Goal: Transaction & Acquisition: Purchase product/service

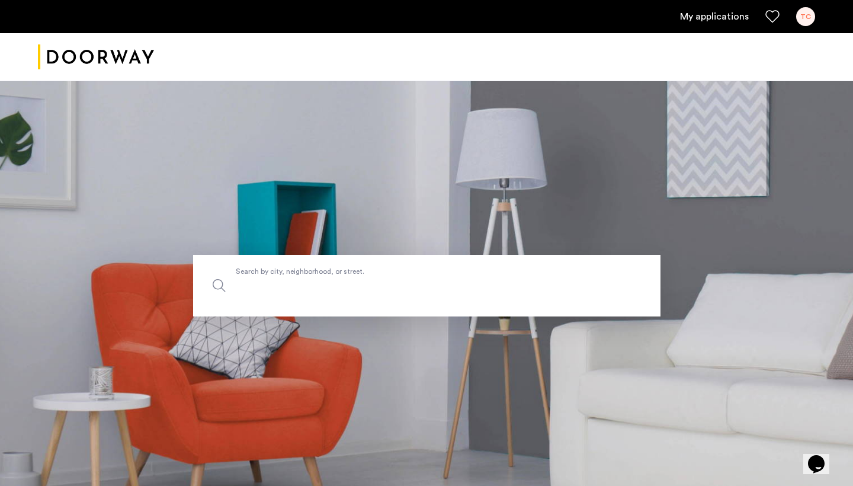
click at [386, 297] on input "Search by city, neighborhood, or street." at bounding box center [426, 286] width 467 height 62
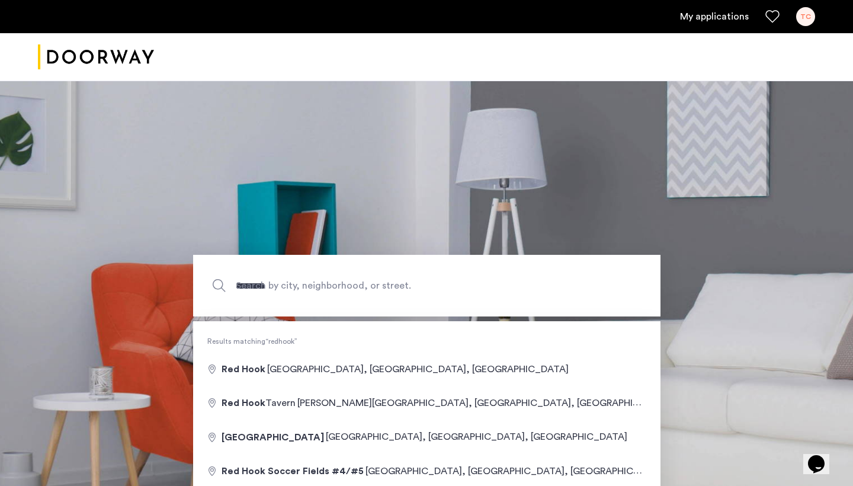
type input "**********"
drag, startPoint x: 386, startPoint y: 297, endPoint x: 341, endPoint y: 363, distance: 79.4
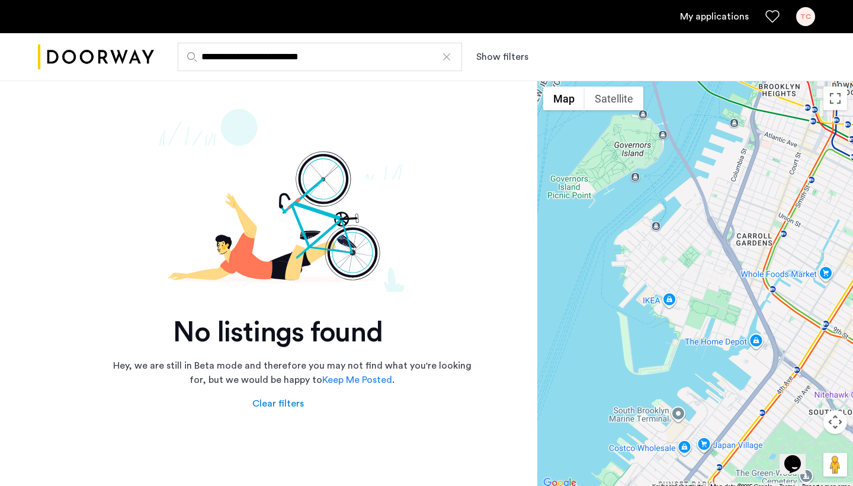
click at [303, 56] on input "**********" at bounding box center [320, 57] width 284 height 28
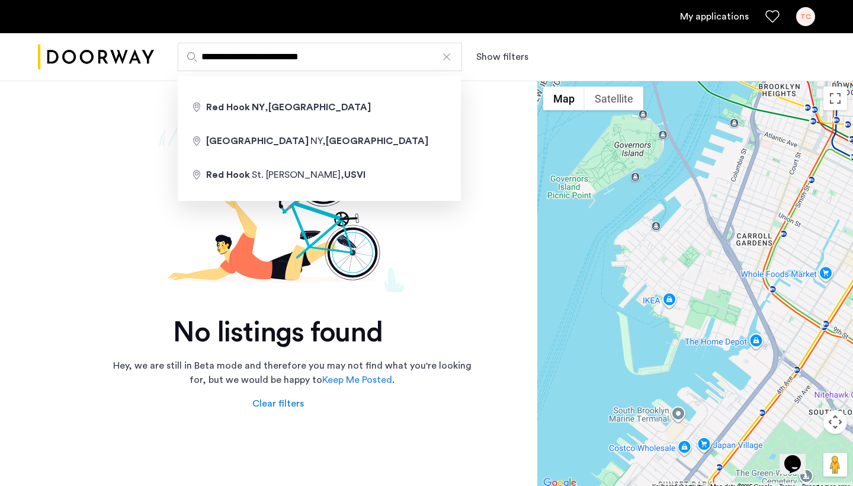
click at [303, 56] on input "**********" at bounding box center [320, 57] width 284 height 28
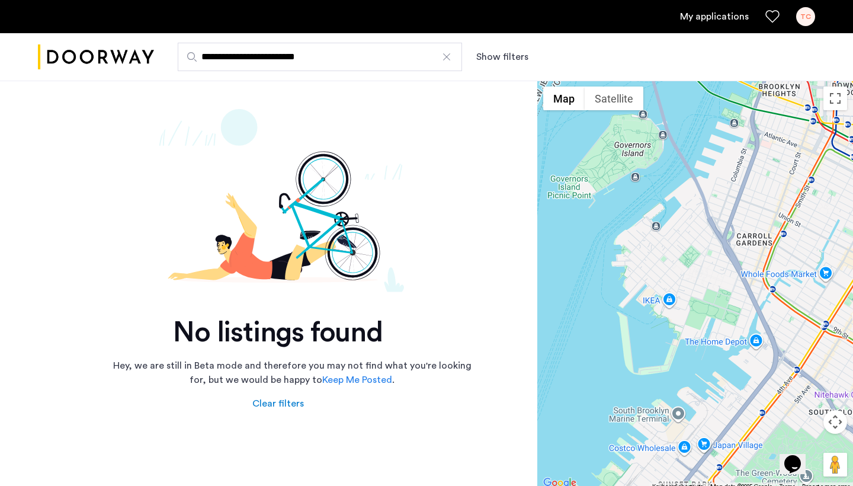
drag, startPoint x: 303, startPoint y: 56, endPoint x: 280, endPoint y: 108, distance: 56.8
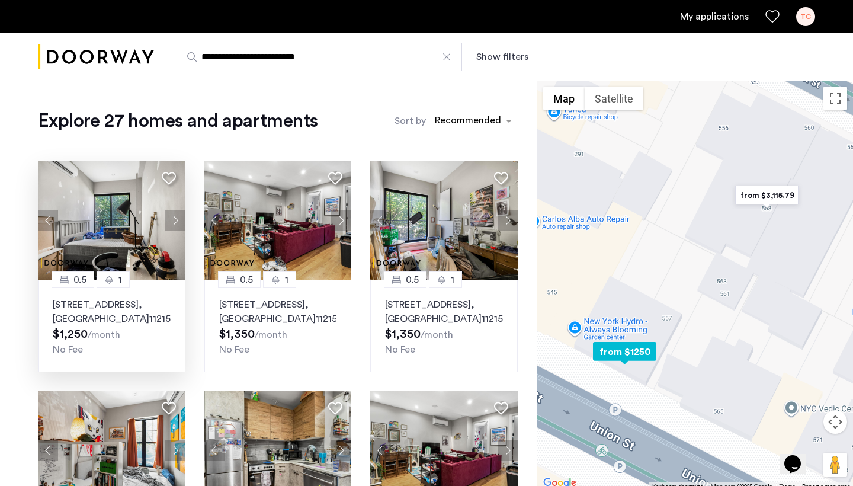
click at [174, 220] on button "Next apartment" at bounding box center [175, 220] width 20 height 20
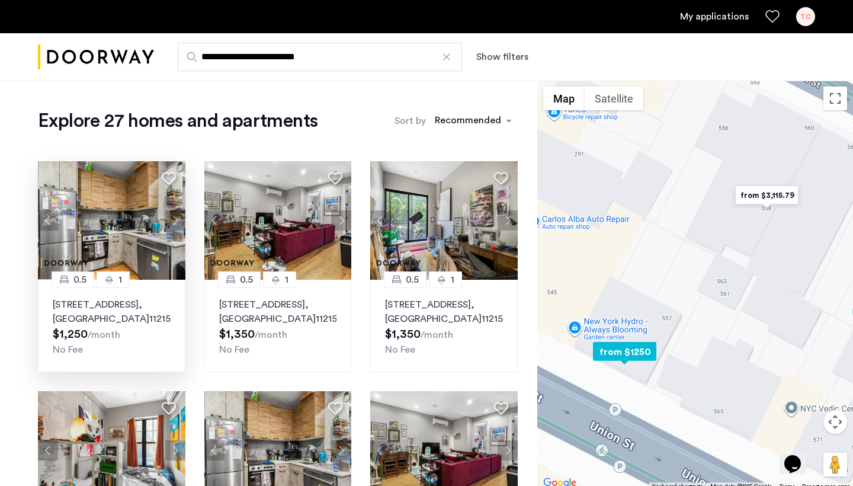
click at [174, 220] on button "Next apartment" at bounding box center [175, 220] width 20 height 20
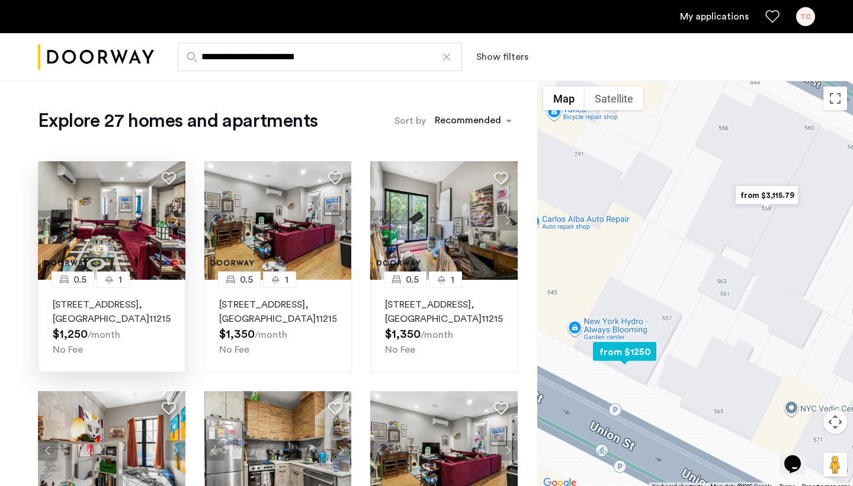
click at [127, 244] on img at bounding box center [112, 220] width 148 height 119
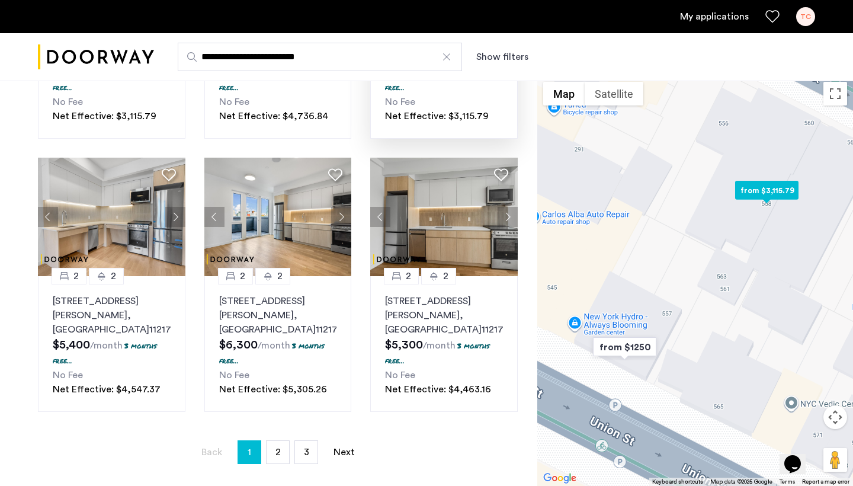
scroll to position [736, 0]
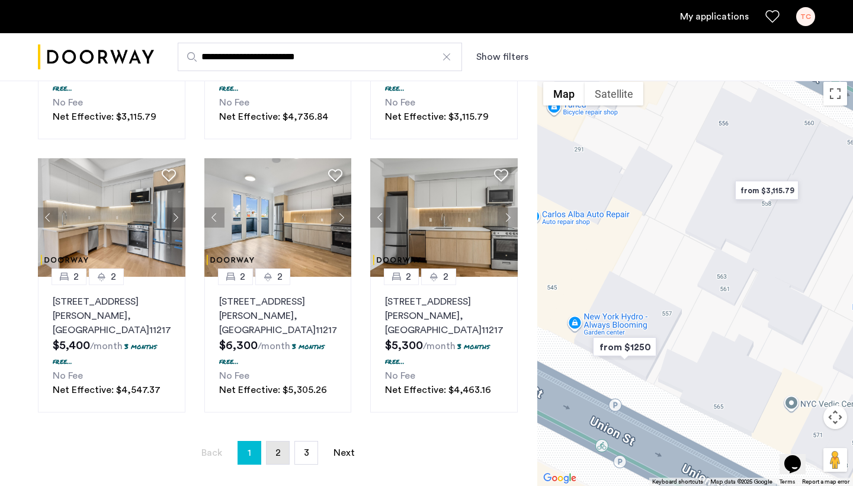
click at [281, 441] on link "page 2" at bounding box center [278, 452] width 23 height 23
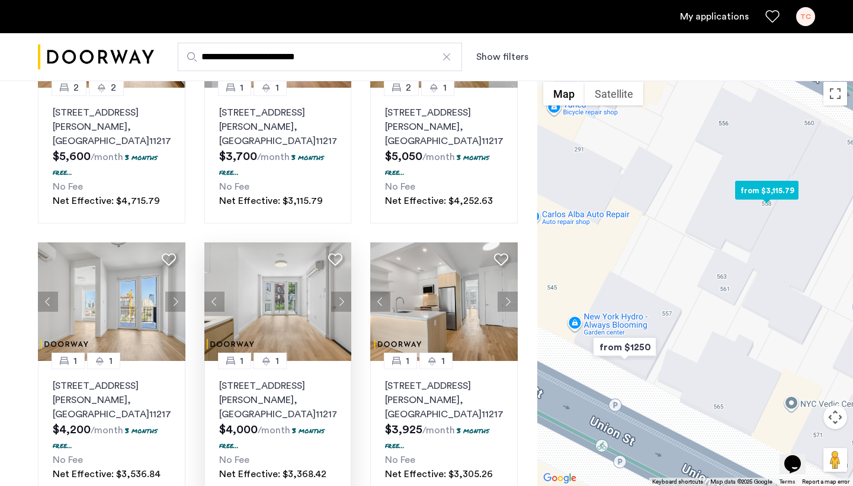
scroll to position [741, 0]
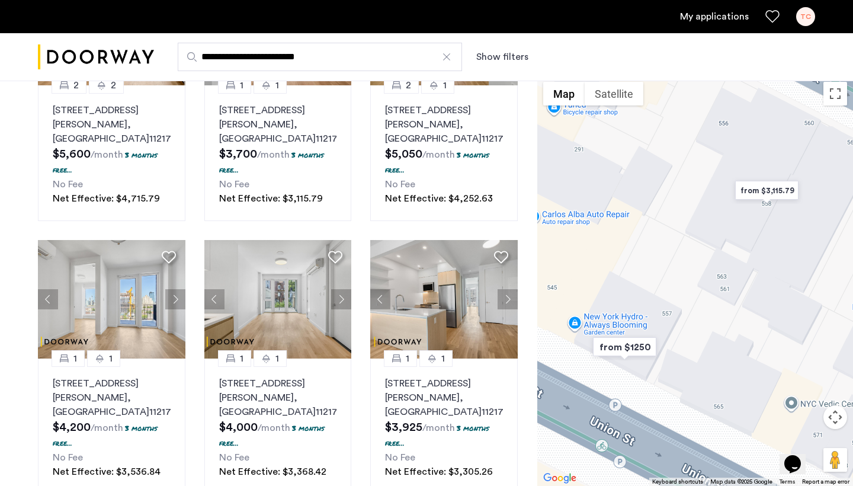
click at [669, 292] on div at bounding box center [695, 281] width 316 height 410
click at [624, 94] on button "Satellite" at bounding box center [614, 94] width 59 height 24
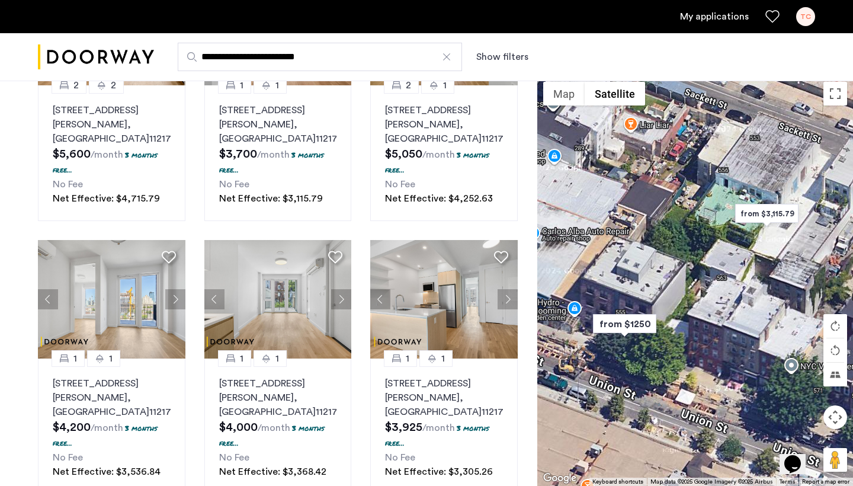
click at [831, 425] on button "Map camera controls" at bounding box center [836, 417] width 24 height 24
click at [812, 438] on button "Zoom out" at bounding box center [806, 447] width 24 height 24
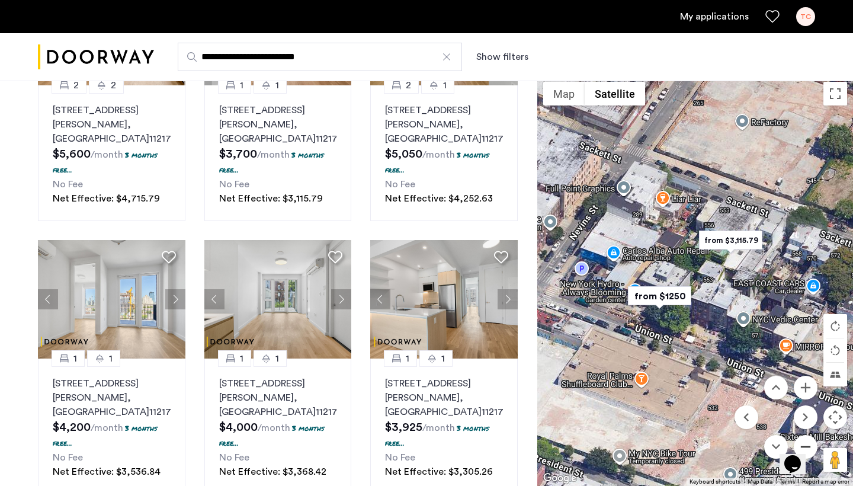
click at [812, 438] on button "Zoom out" at bounding box center [806, 447] width 24 height 24
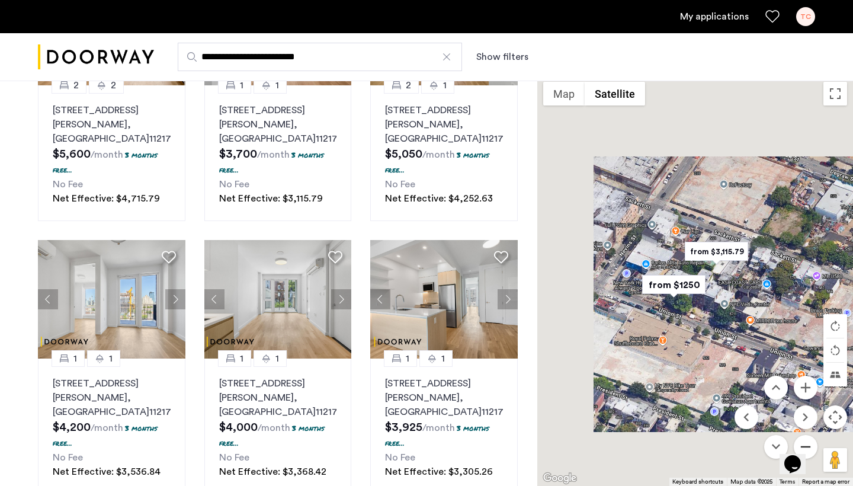
click at [812, 438] on button "Zoom out" at bounding box center [806, 447] width 24 height 24
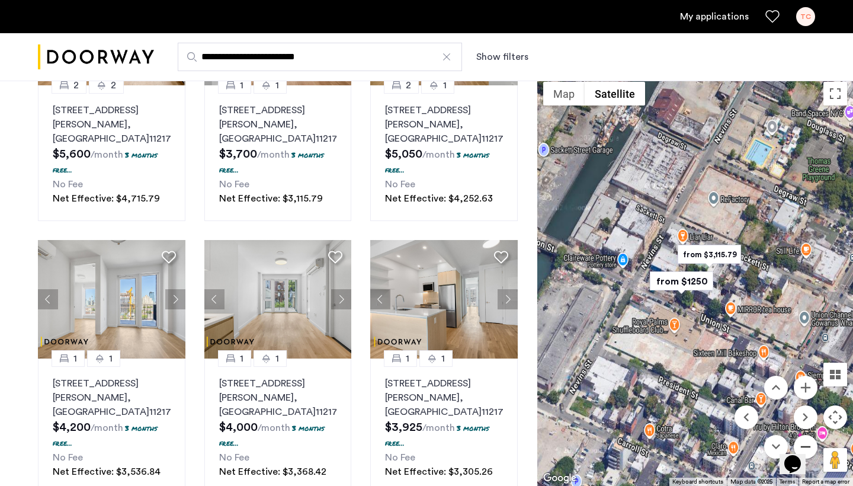
click at [812, 438] on button "Zoom out" at bounding box center [806, 447] width 24 height 24
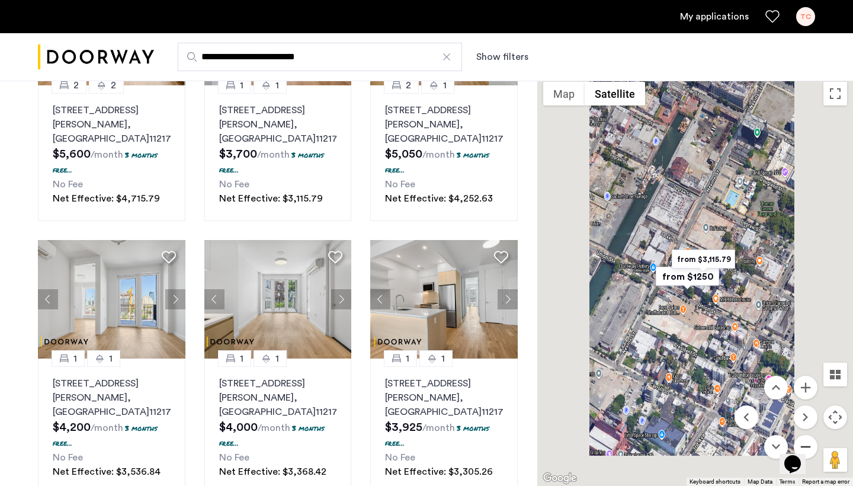
click at [812, 438] on button "Zoom out" at bounding box center [806, 447] width 24 height 24
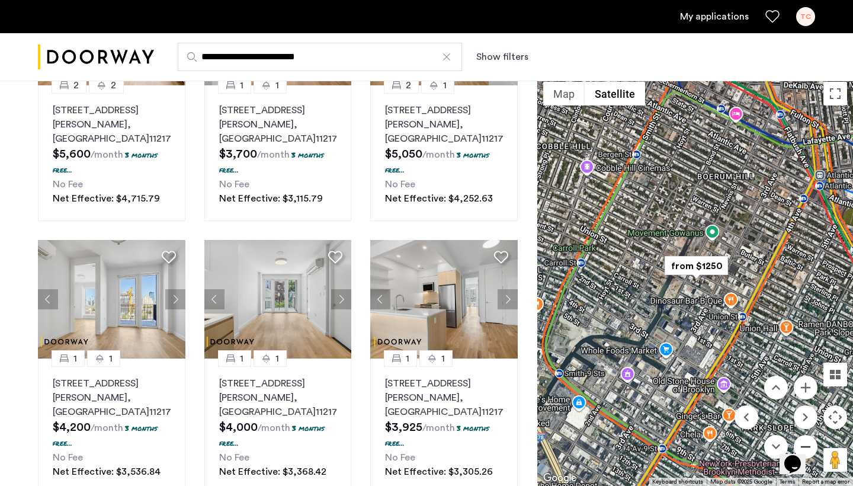
click at [812, 438] on button "Zoom out" at bounding box center [806, 447] width 24 height 24
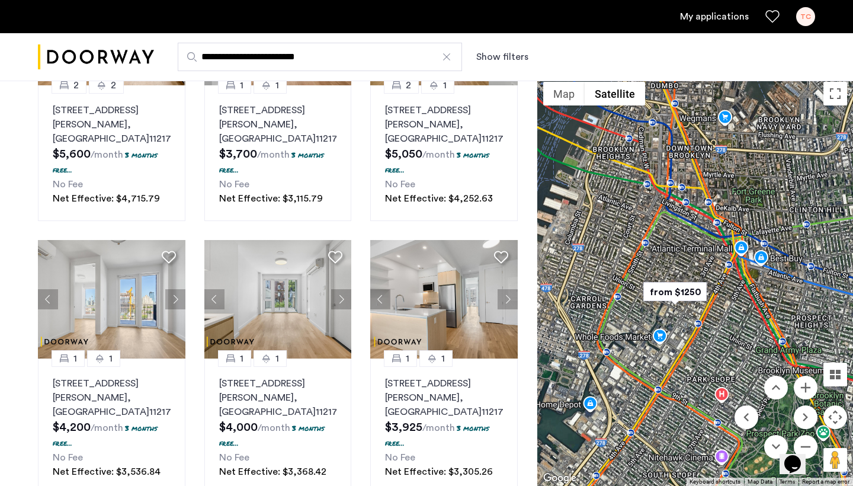
drag, startPoint x: 746, startPoint y: 302, endPoint x: 725, endPoint y: 328, distance: 33.3
click at [725, 328] on div at bounding box center [695, 281] width 316 height 410
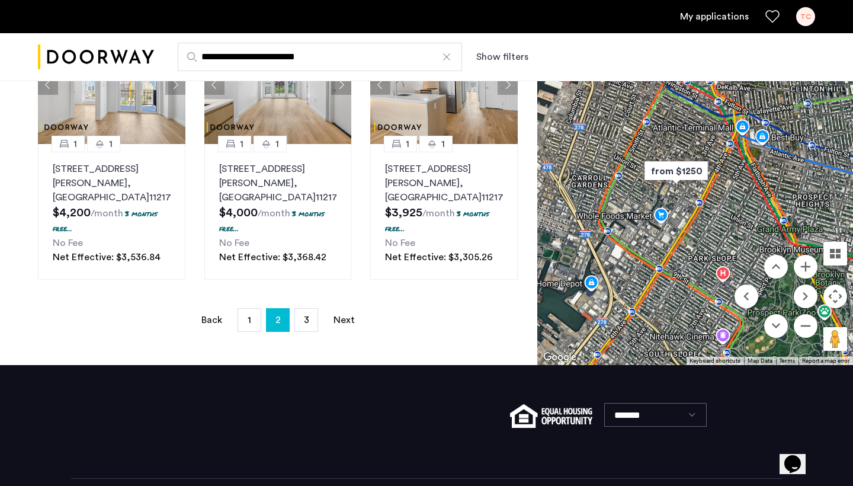
scroll to position [955, 0]
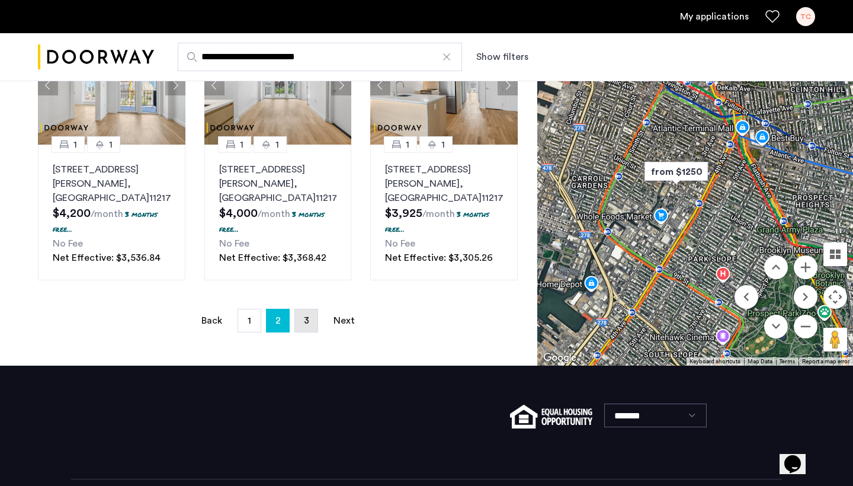
click at [299, 309] on link "page 3" at bounding box center [306, 320] width 23 height 23
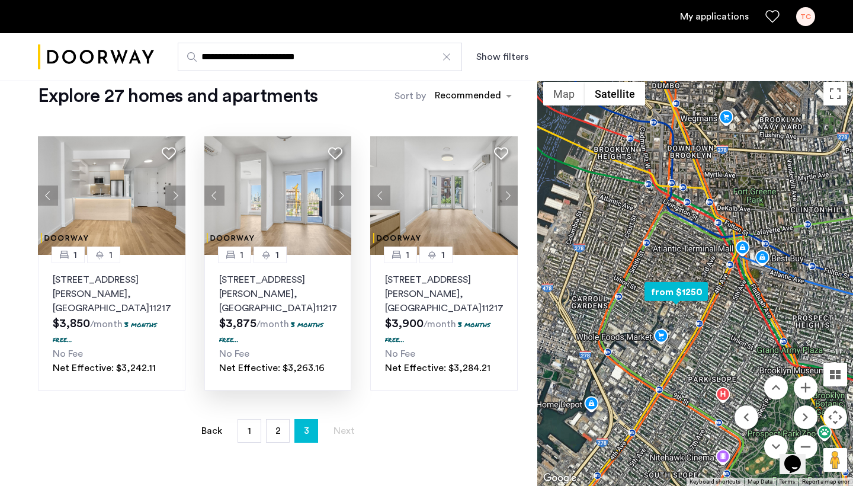
scroll to position [43, 0]
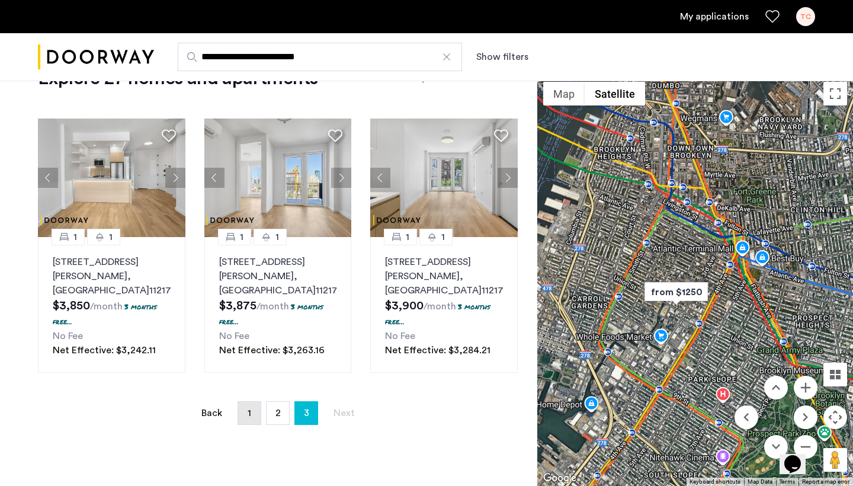
click at [249, 408] on span "1" at bounding box center [250, 412] width 4 height 9
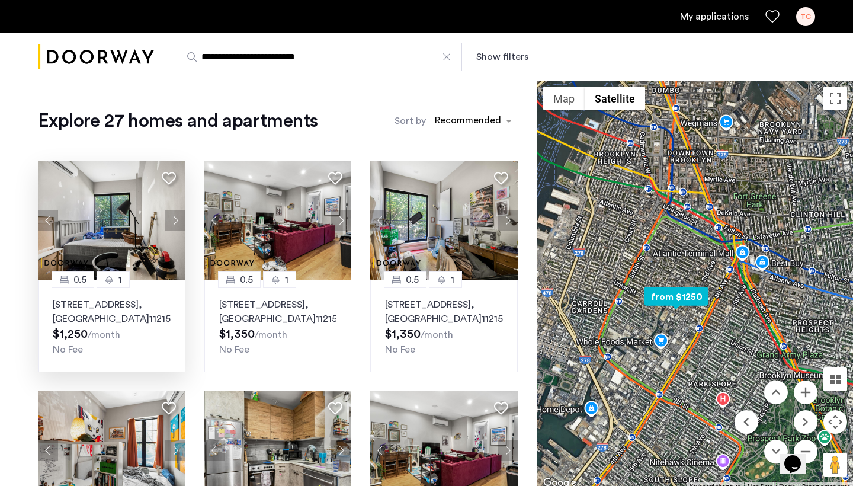
click at [120, 217] on img at bounding box center [112, 220] width 148 height 119
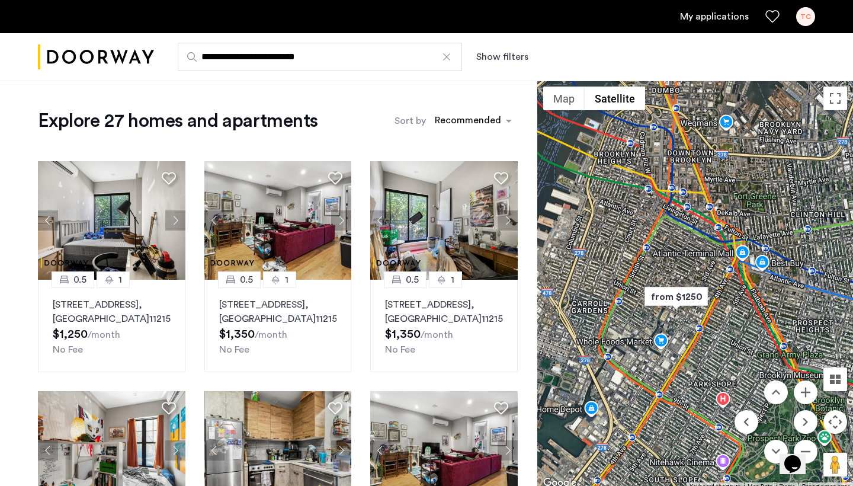
click at [330, 54] on input "**********" at bounding box center [320, 57] width 284 height 28
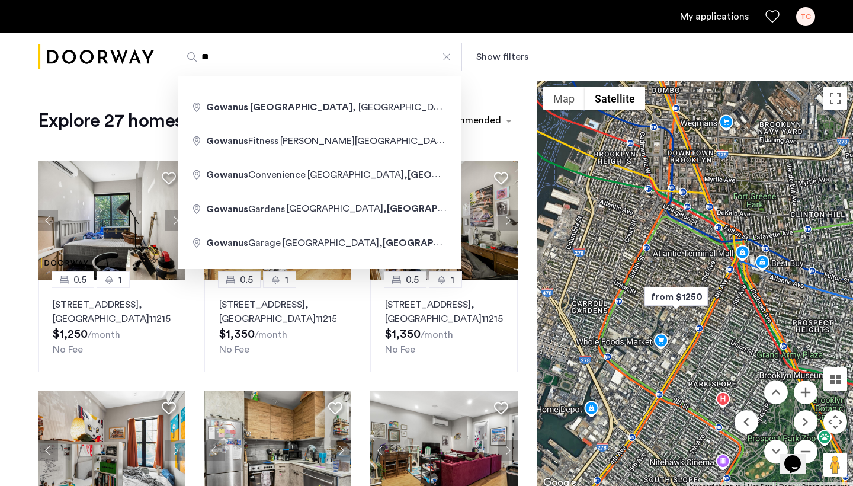
type input "*"
type input "**********"
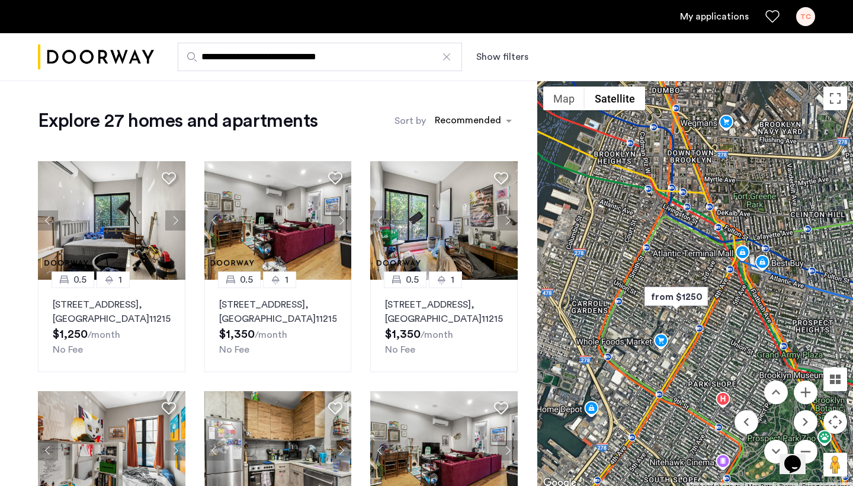
drag, startPoint x: 330, startPoint y: 54, endPoint x: 351, endPoint y: 116, distance: 65.8
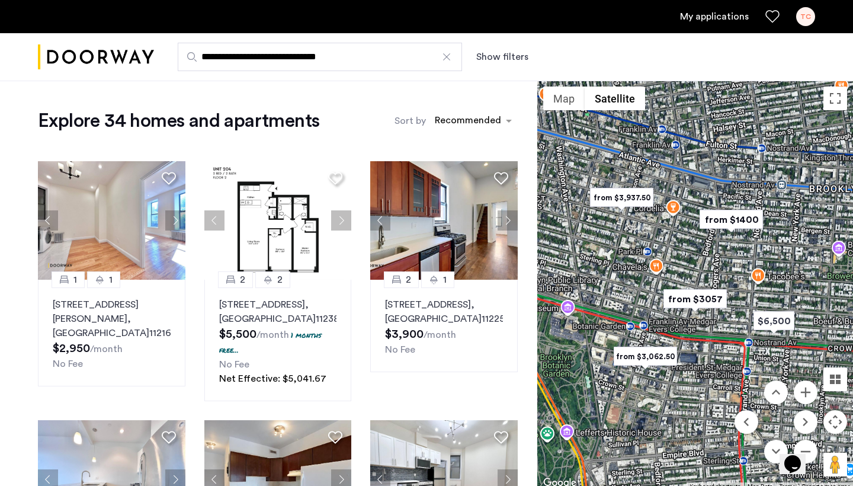
click at [488, 57] on button "Show filters" at bounding box center [502, 57] width 52 height 14
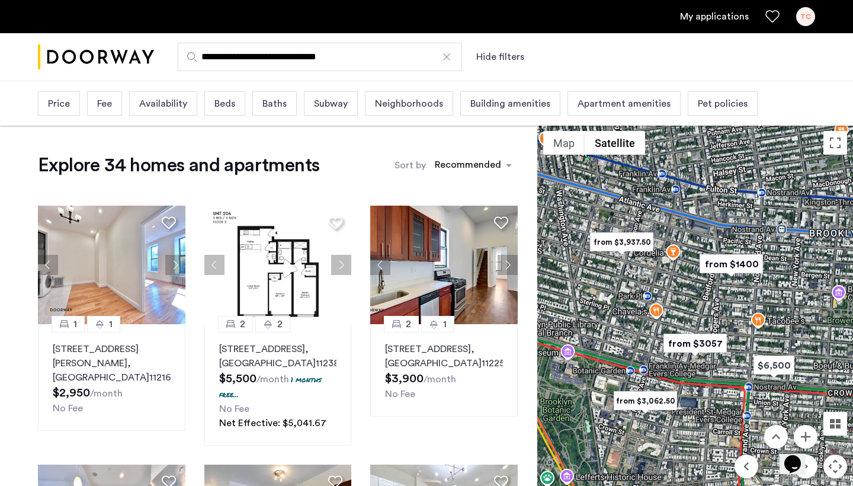
click at [42, 108] on div "Price" at bounding box center [59, 103] width 42 height 24
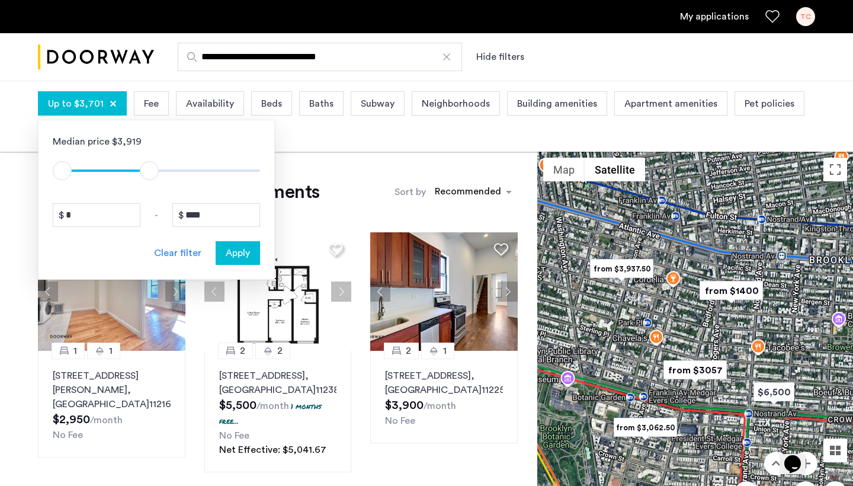
drag, startPoint x: 249, startPoint y: 169, endPoint x: 149, endPoint y: 170, distance: 100.7
click at [149, 170] on span "ngx-slider-max" at bounding box center [149, 170] width 19 height 19
type input "****"
drag, startPoint x: 148, startPoint y: 170, endPoint x: 123, endPoint y: 168, distance: 25.5
click at [123, 168] on span "ngx-slider-max" at bounding box center [123, 170] width 19 height 19
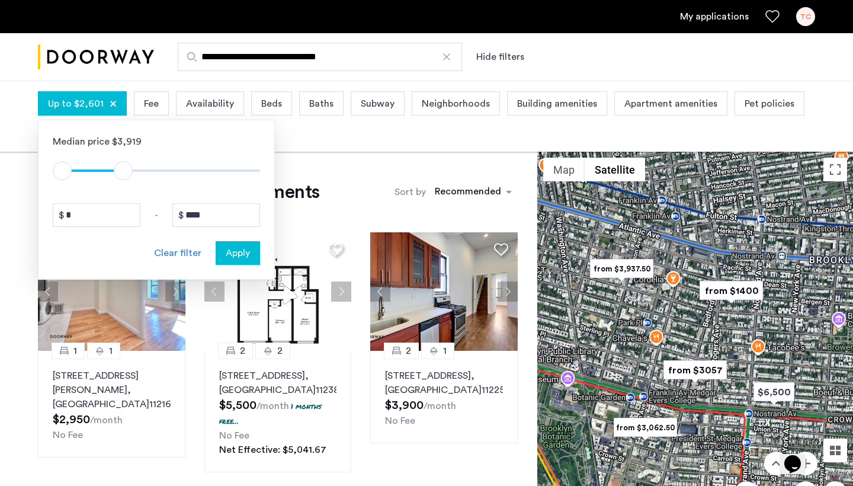
click at [242, 254] on span "Apply" at bounding box center [238, 253] width 24 height 14
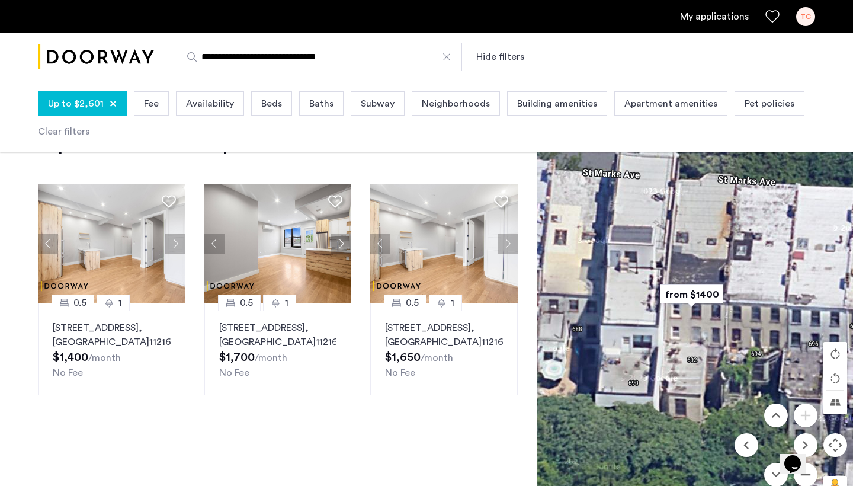
scroll to position [61, 0]
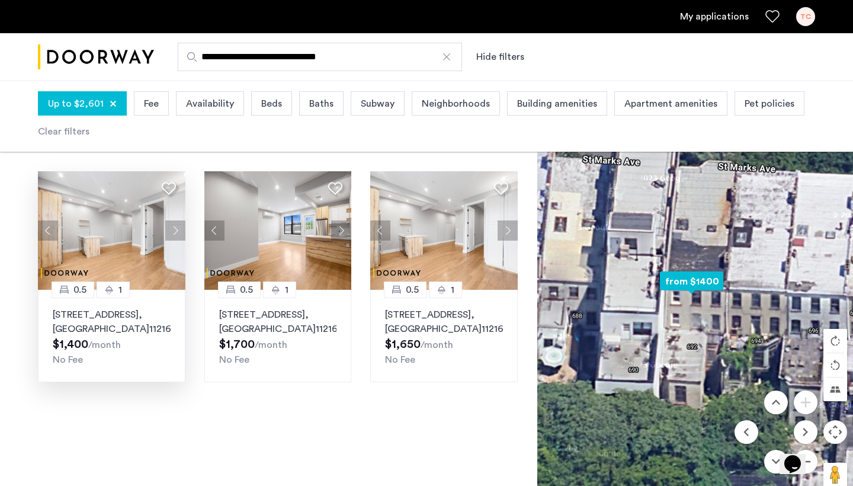
click at [110, 205] on img at bounding box center [112, 230] width 148 height 119
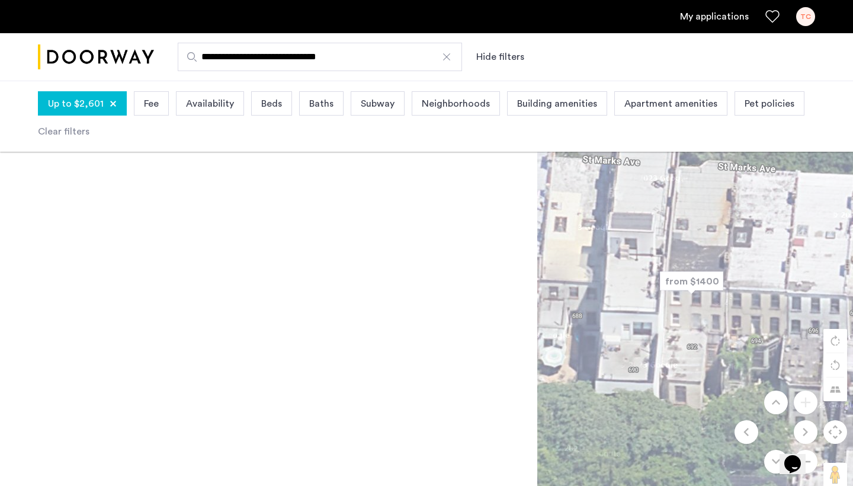
scroll to position [0, 0]
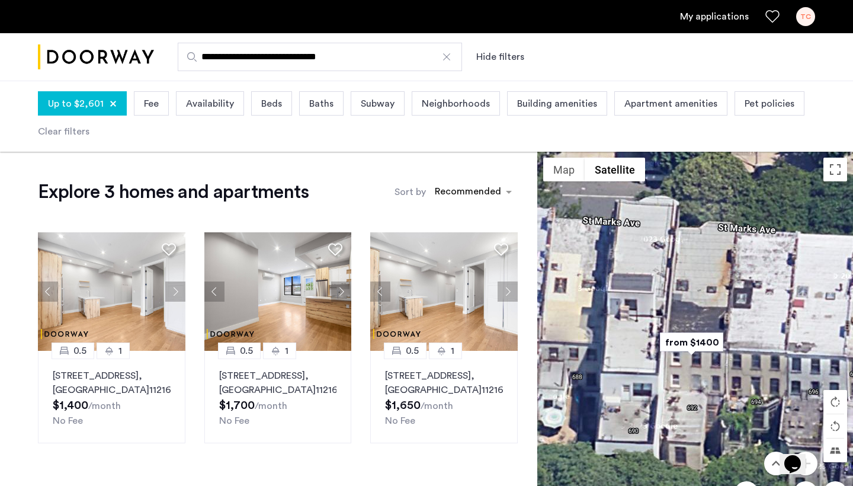
click at [337, 59] on input "**********" at bounding box center [320, 57] width 284 height 28
click at [336, 59] on input "**********" at bounding box center [320, 57] width 284 height 28
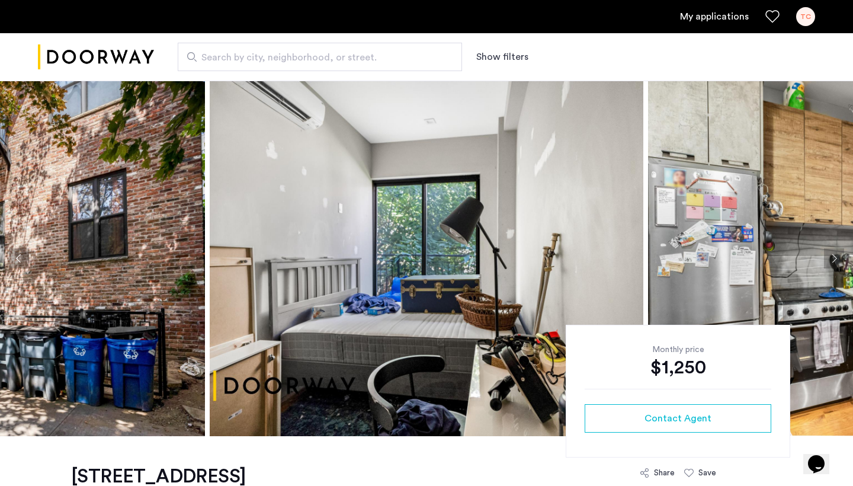
click at [315, 284] on img at bounding box center [427, 259] width 434 height 356
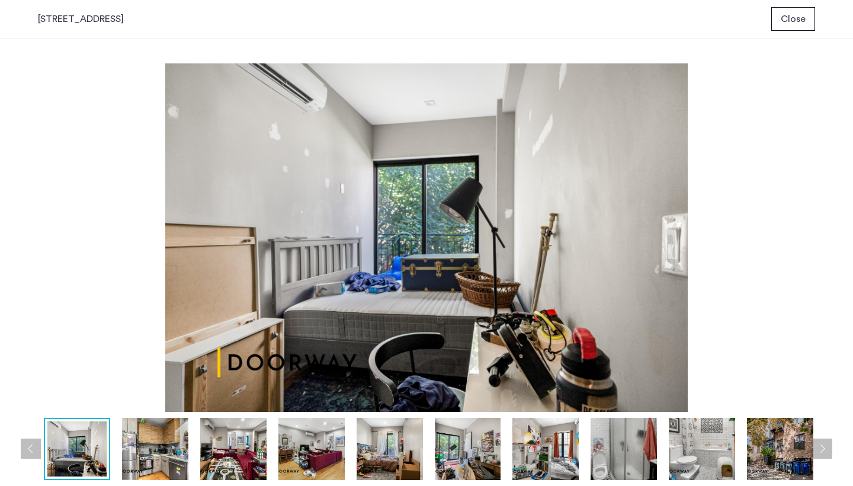
click at [162, 428] on img at bounding box center [155, 449] width 66 height 62
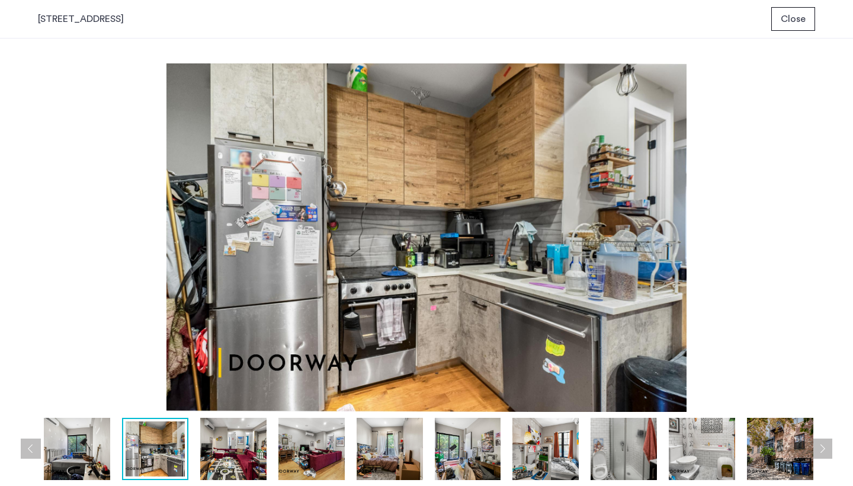
click at [215, 444] on img at bounding box center [233, 449] width 66 height 62
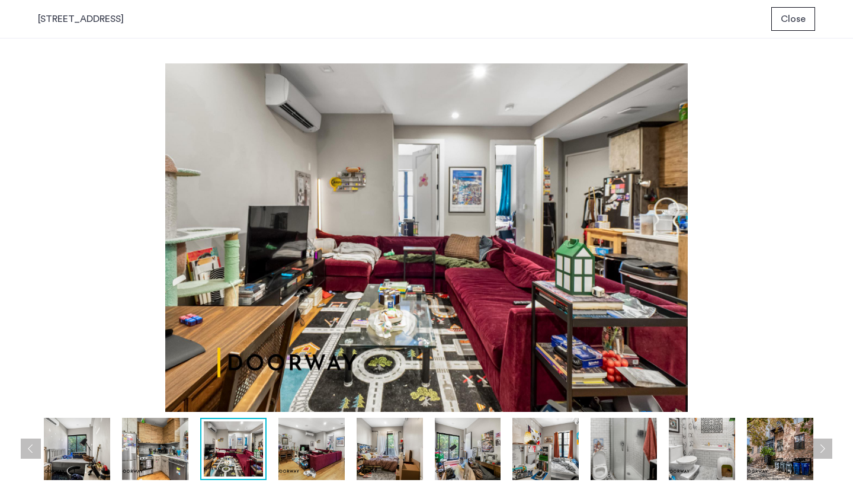
click at [305, 459] on img at bounding box center [311, 449] width 66 height 62
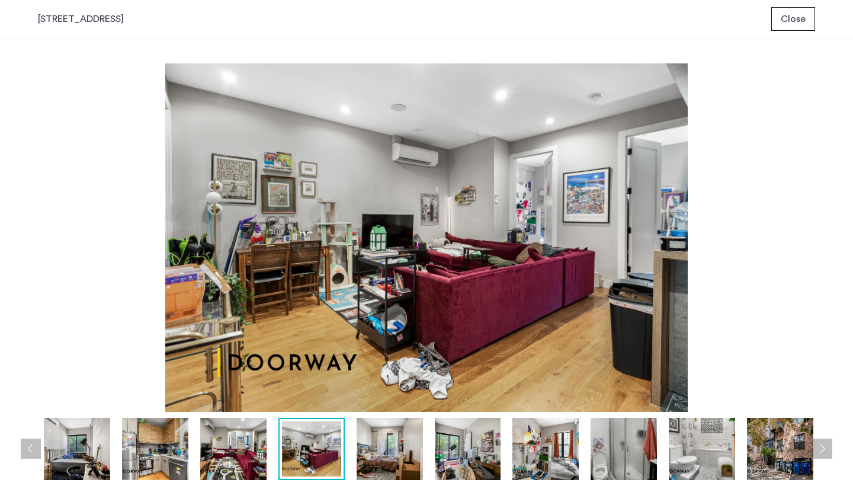
click at [402, 461] on img at bounding box center [390, 449] width 66 height 62
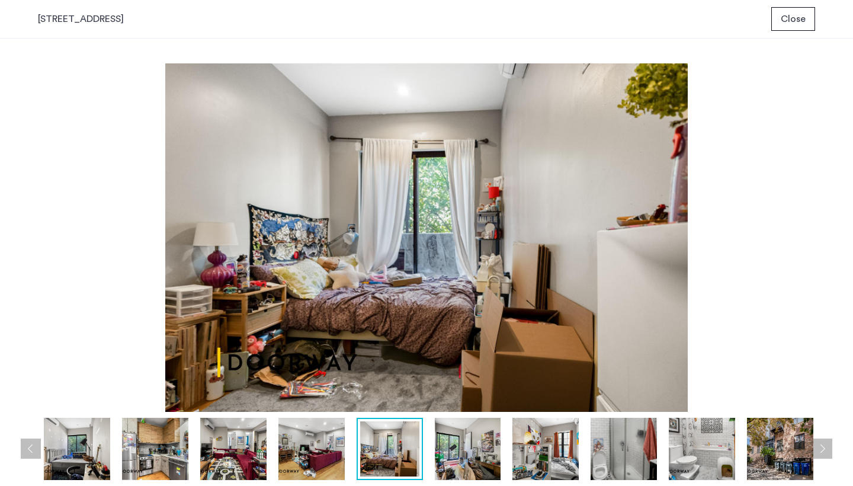
click at [476, 469] on img at bounding box center [468, 449] width 66 height 62
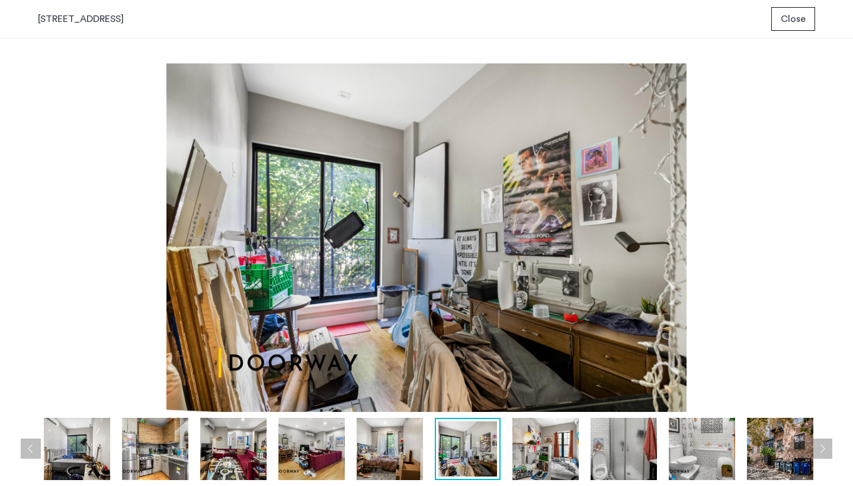
click at [534, 465] on img at bounding box center [546, 449] width 66 height 62
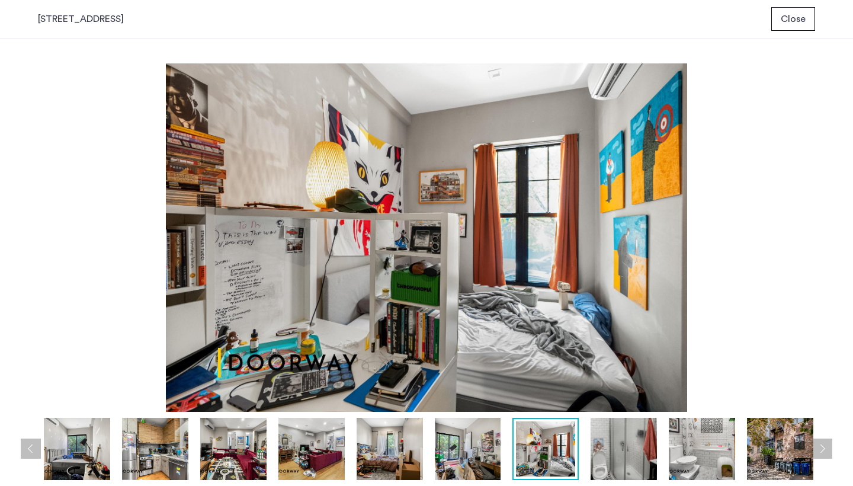
click at [438, 460] on img at bounding box center [468, 449] width 66 height 62
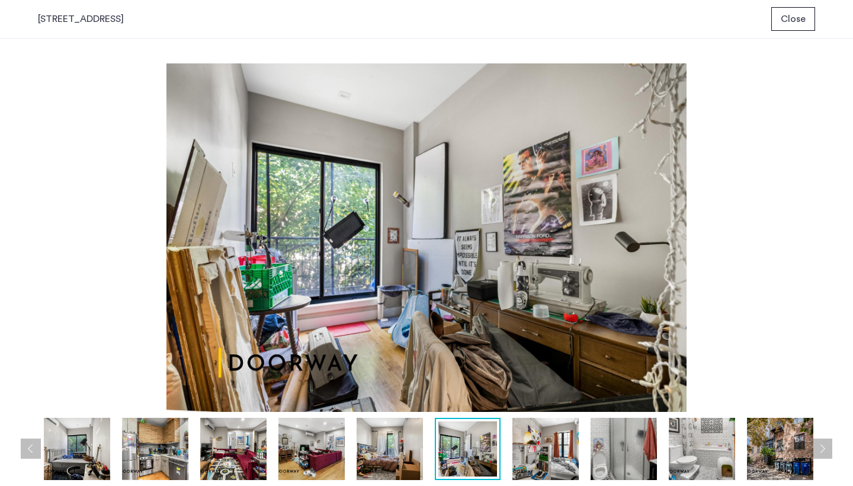
click at [399, 452] on img at bounding box center [390, 449] width 66 height 62
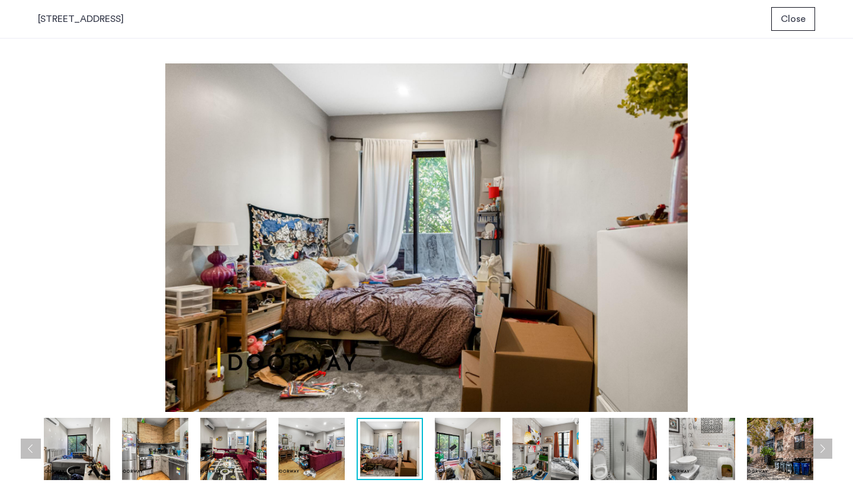
click at [453, 453] on img at bounding box center [468, 449] width 66 height 62
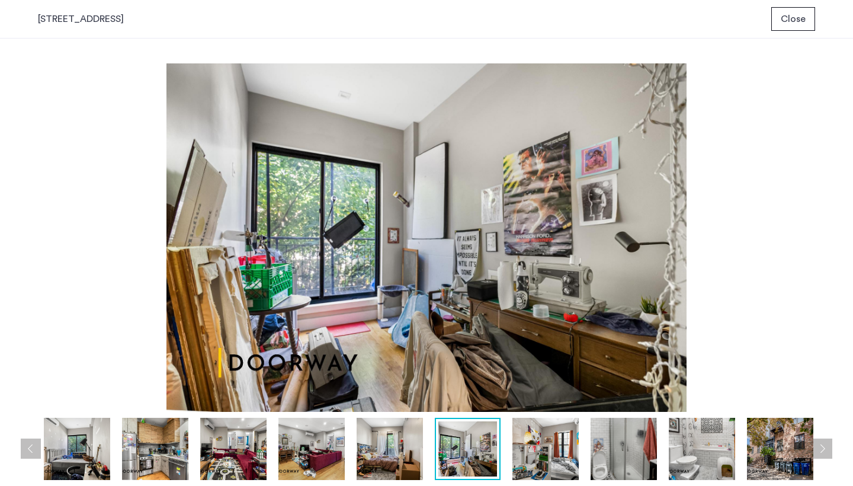
click at [535, 456] on img at bounding box center [546, 449] width 66 height 62
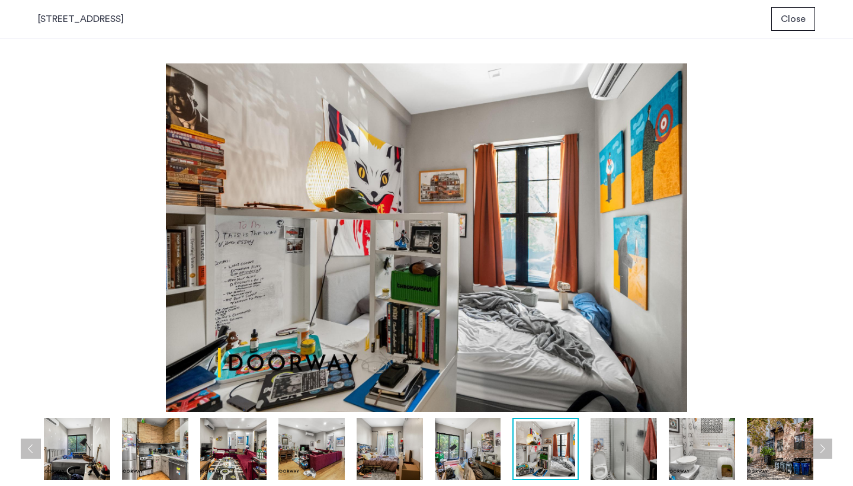
click at [613, 459] on img at bounding box center [624, 449] width 66 height 62
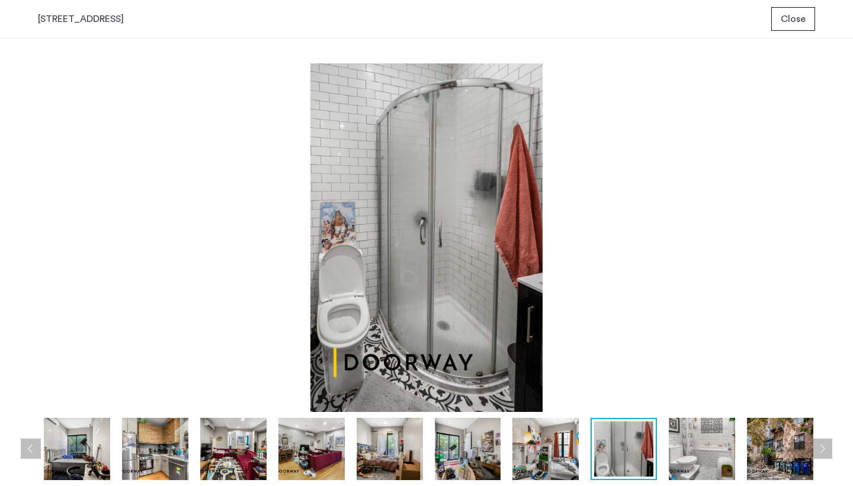
click at [706, 459] on img at bounding box center [702, 449] width 66 height 62
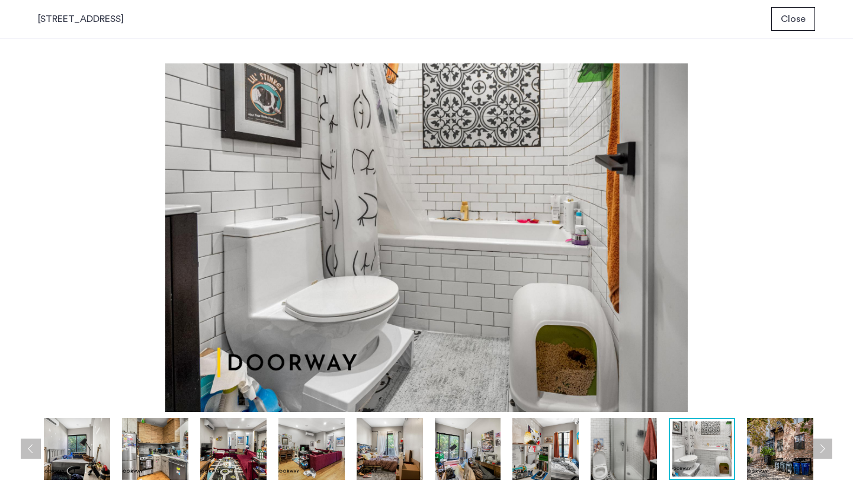
click at [778, 462] on img at bounding box center [780, 449] width 66 height 62
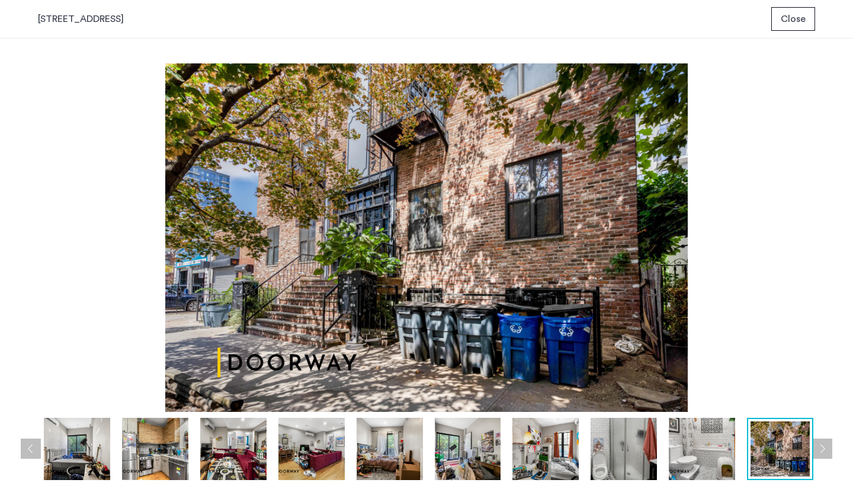
click at [474, 459] on img at bounding box center [468, 449] width 66 height 62
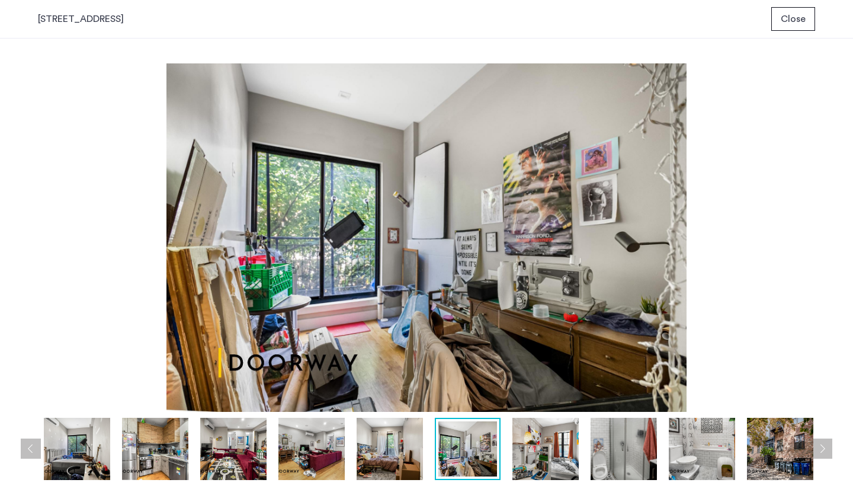
click at [395, 456] on img at bounding box center [390, 449] width 66 height 62
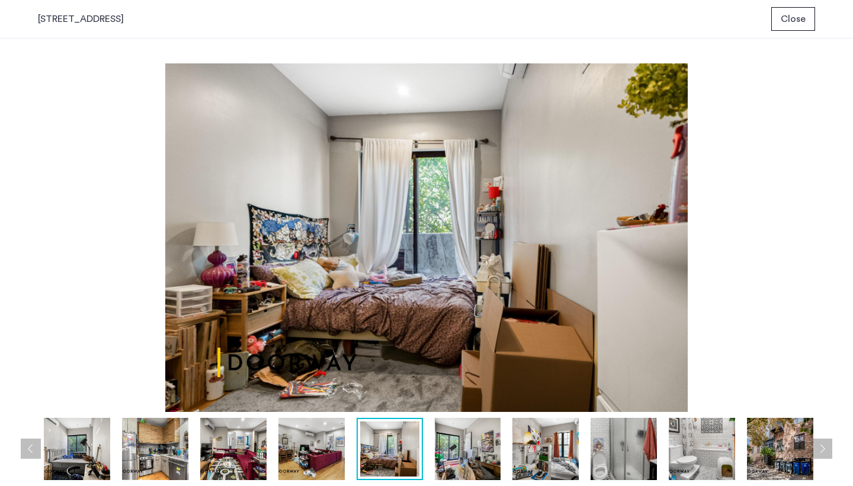
click at [805, 14] on span "Close" at bounding box center [793, 19] width 25 height 14
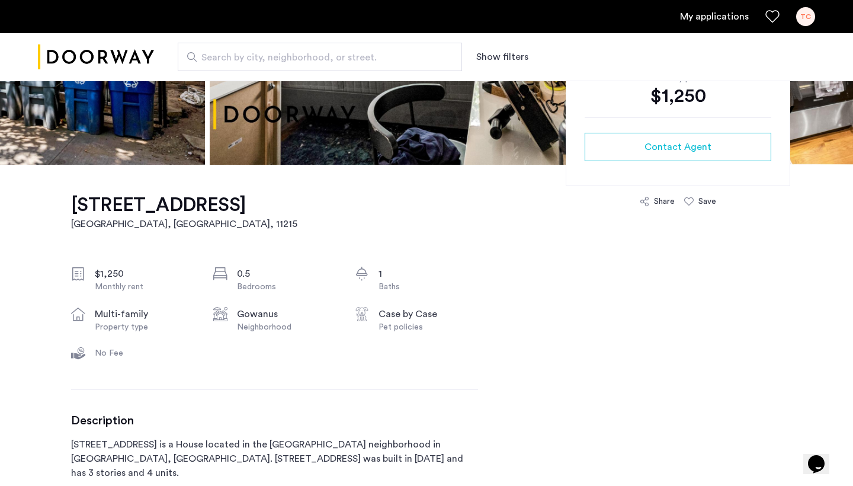
scroll to position [462, 0]
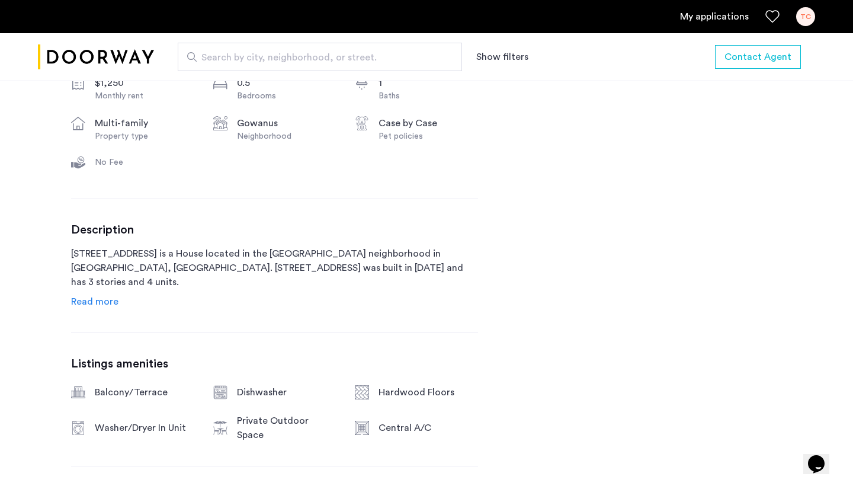
click at [93, 298] on span "Read more" at bounding box center [94, 301] width 47 height 9
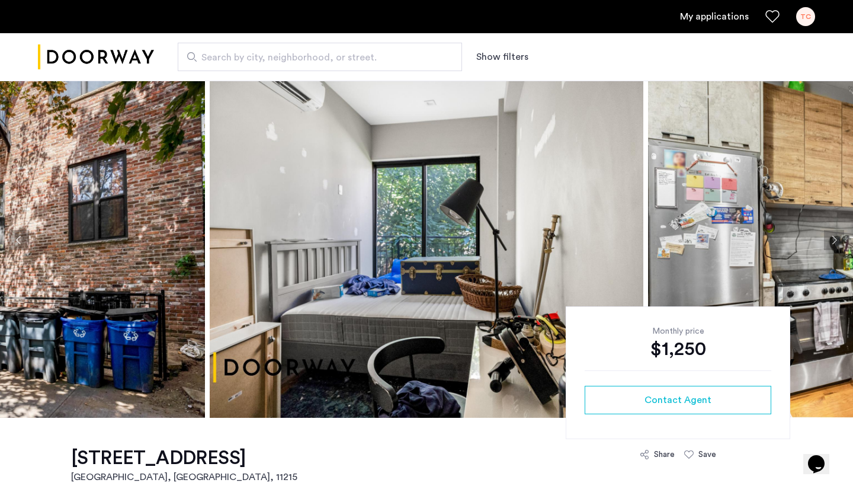
scroll to position [7, 0]
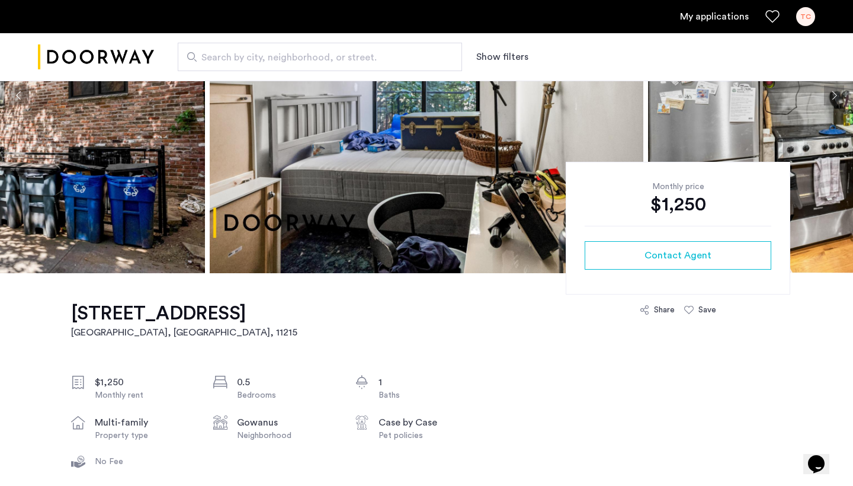
scroll to position [167, 0]
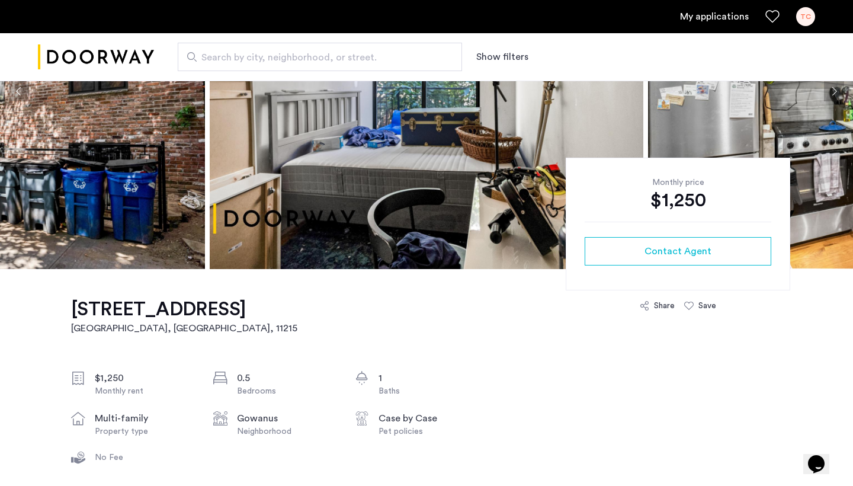
click at [289, 185] on img at bounding box center [427, 91] width 434 height 356
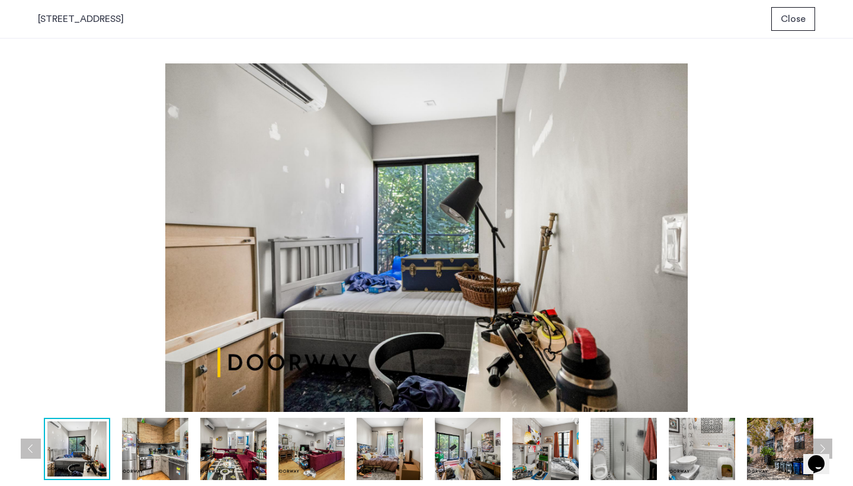
scroll to position [0, 0]
click at [319, 485] on div "prev next prev next" at bounding box center [426, 262] width 853 height 447
click at [325, 451] on img at bounding box center [311, 449] width 66 height 62
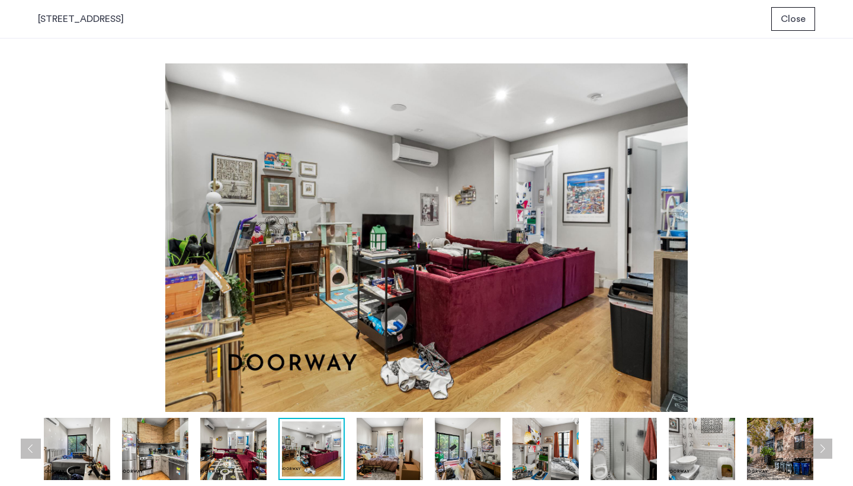
click at [378, 451] on img at bounding box center [390, 449] width 66 height 62
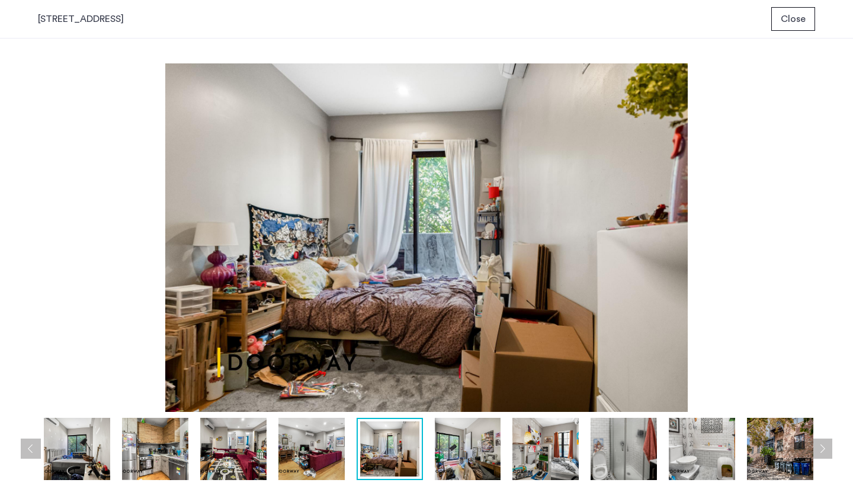
click at [445, 465] on img at bounding box center [468, 449] width 66 height 62
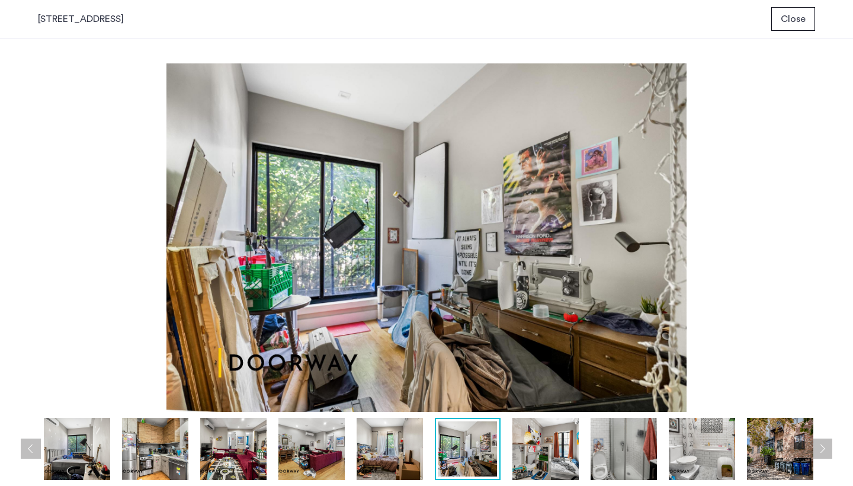
click at [505, 479] on div at bounding box center [430, 449] width 784 height 62
click at [569, 485] on div "prev next prev next" at bounding box center [426, 262] width 853 height 447
click at [573, 448] on img at bounding box center [546, 449] width 66 height 62
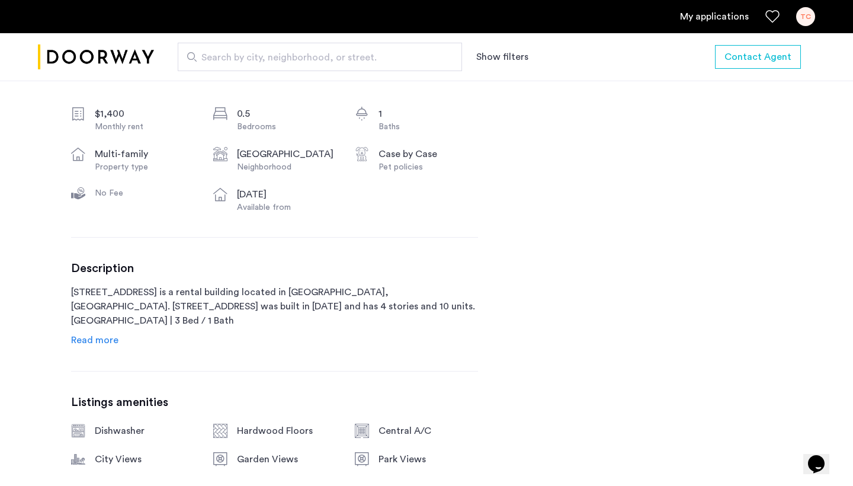
scroll to position [431, 0]
click at [95, 342] on span "Read more" at bounding box center [94, 339] width 47 height 9
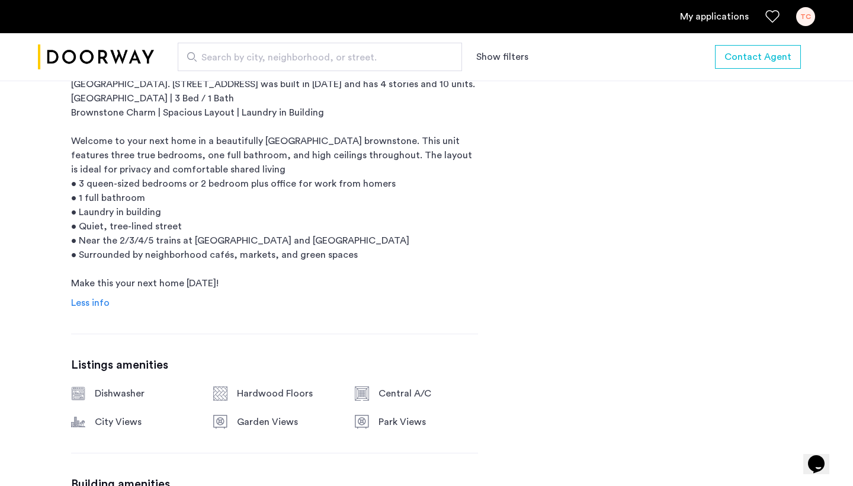
scroll to position [654, 0]
click at [91, 300] on span "Less info" at bounding box center [90, 301] width 39 height 9
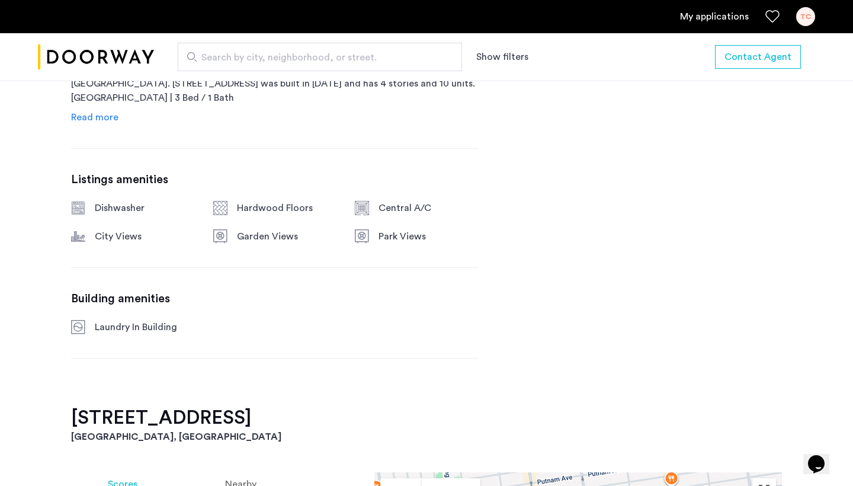
click at [104, 117] on span "Read more" at bounding box center [94, 117] width 47 height 9
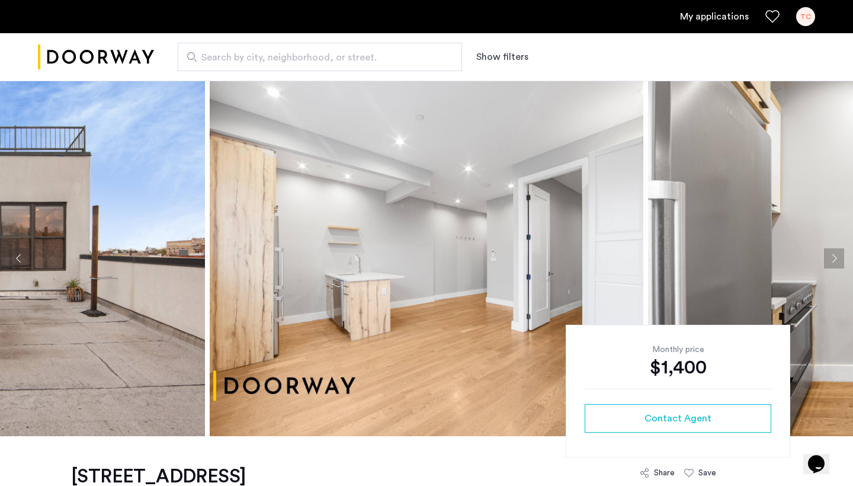
scroll to position [0, 0]
